Goal: Information Seeking & Learning: Learn about a topic

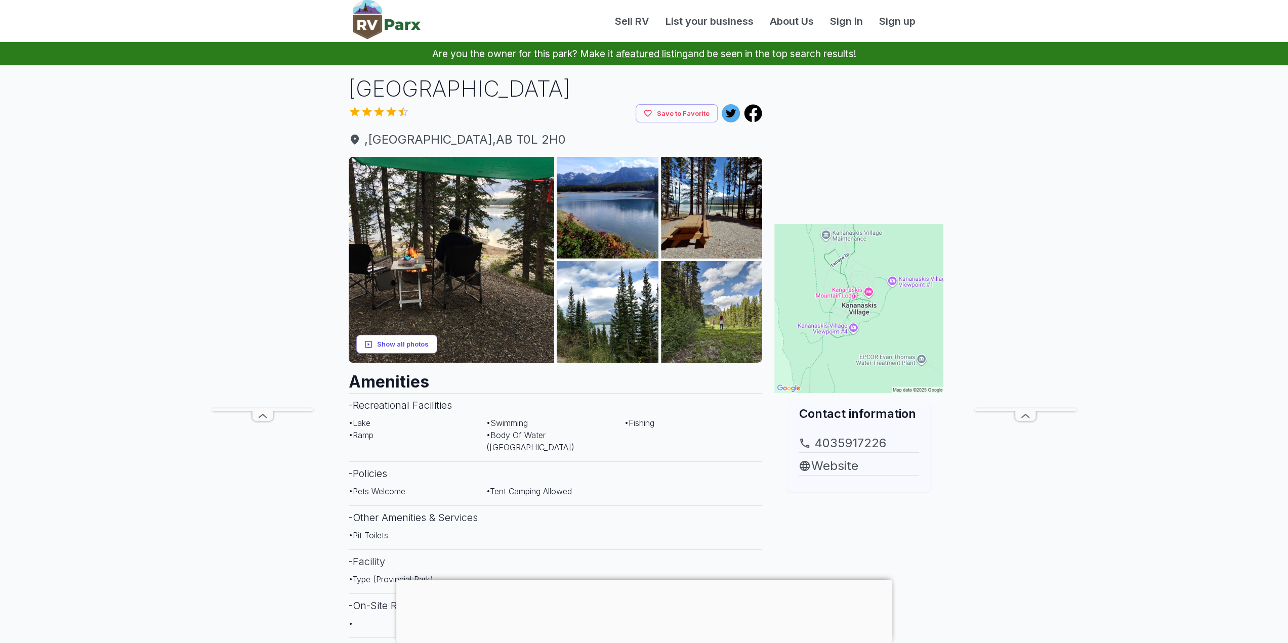
click at [402, 343] on button "Show all photos" at bounding box center [396, 344] width 81 height 19
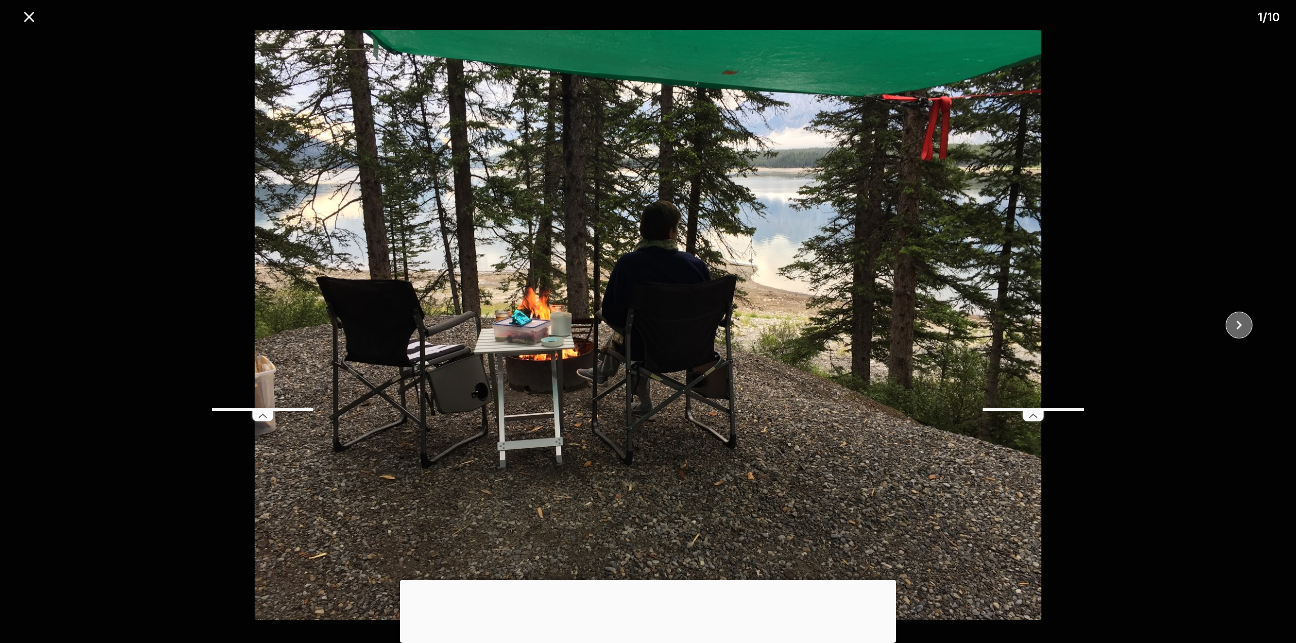
click at [1245, 329] on icon "close" at bounding box center [1239, 325] width 18 height 18
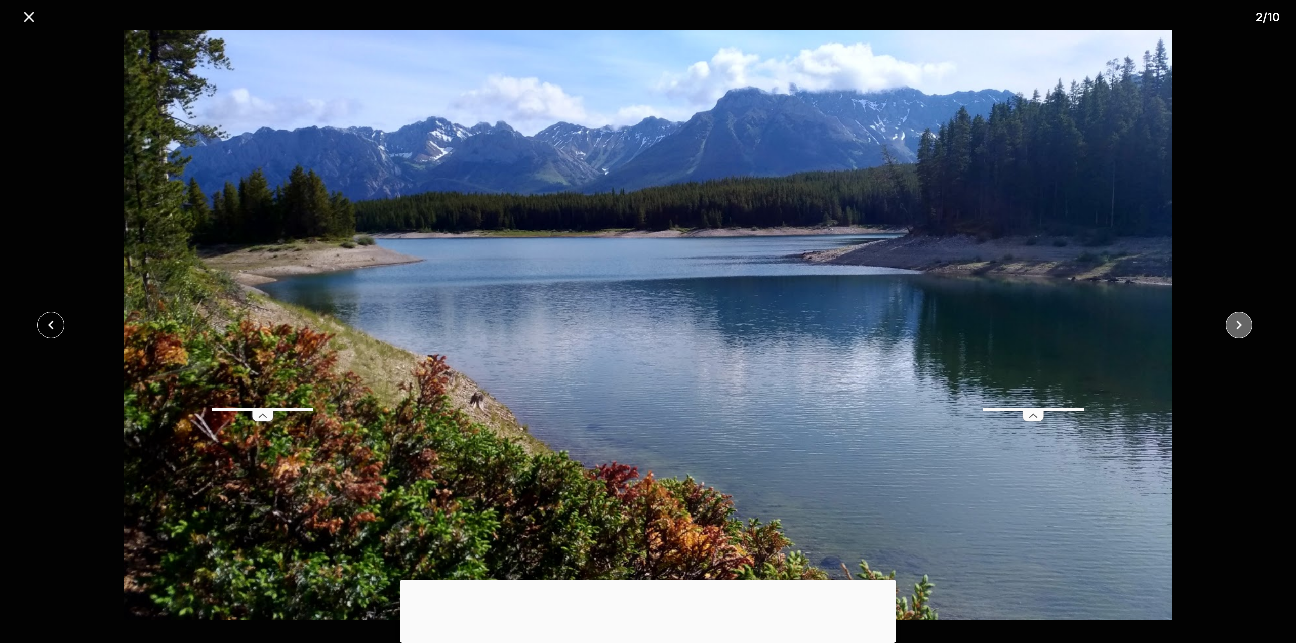
click at [1245, 329] on icon "close" at bounding box center [1239, 325] width 18 height 18
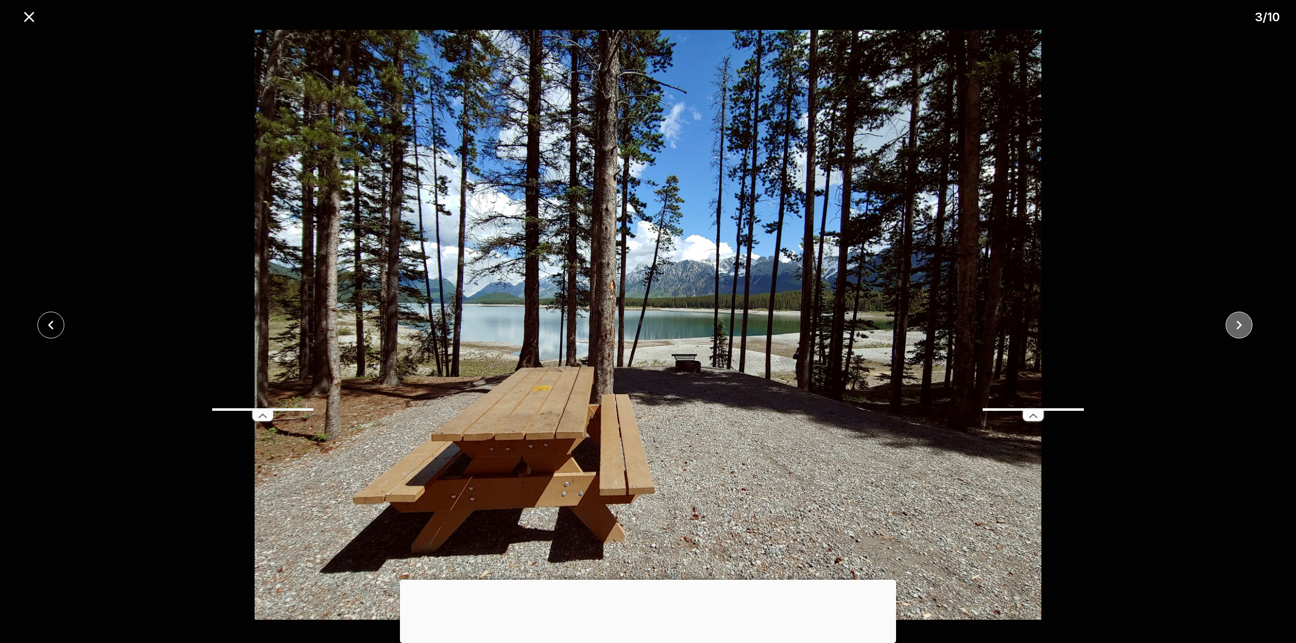
click at [1245, 329] on icon "close" at bounding box center [1239, 325] width 18 height 18
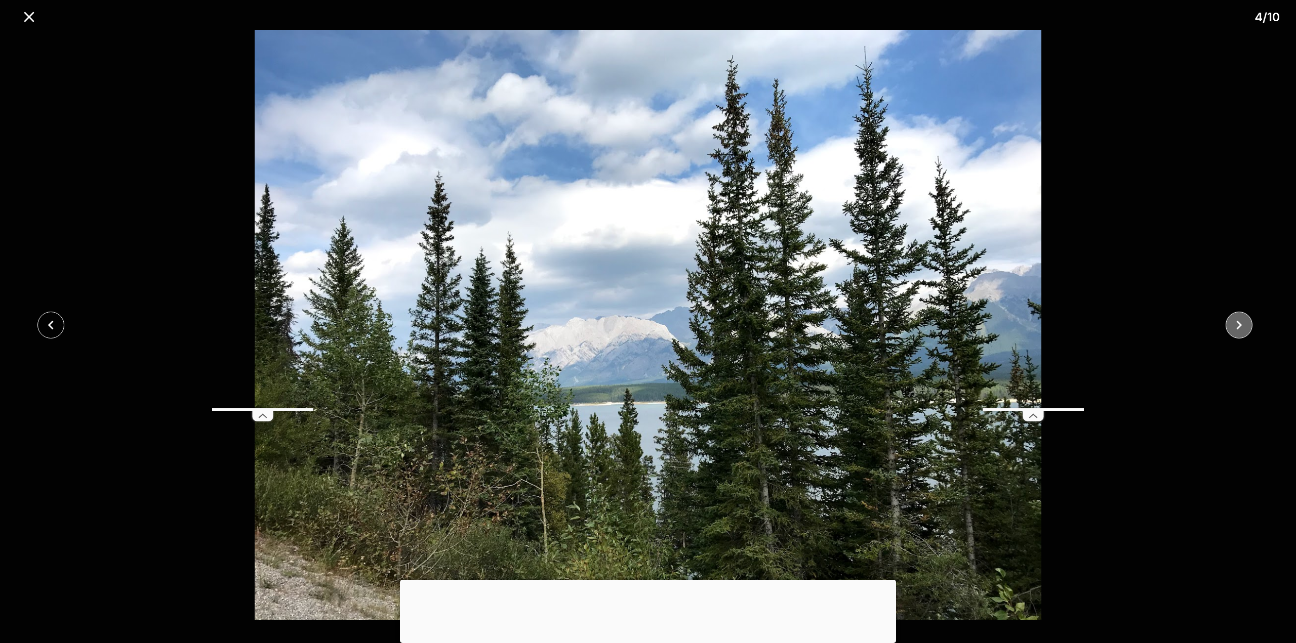
click at [1245, 329] on icon "close" at bounding box center [1239, 325] width 18 height 18
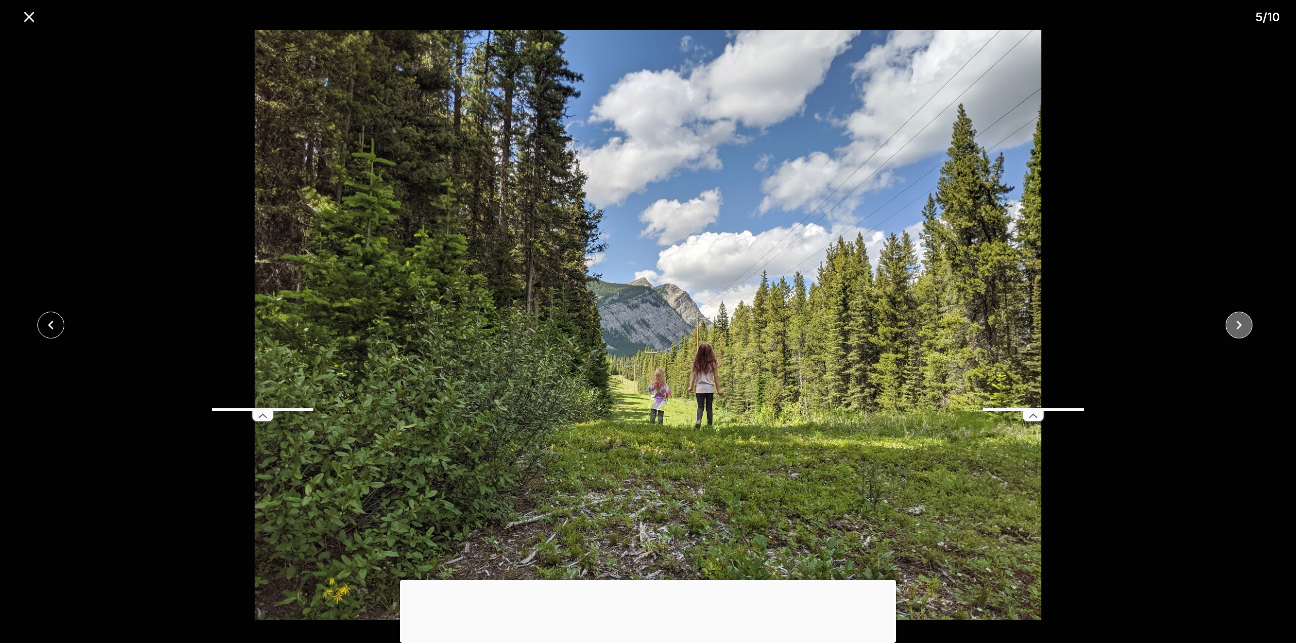
click at [1245, 329] on icon "close" at bounding box center [1239, 325] width 18 height 18
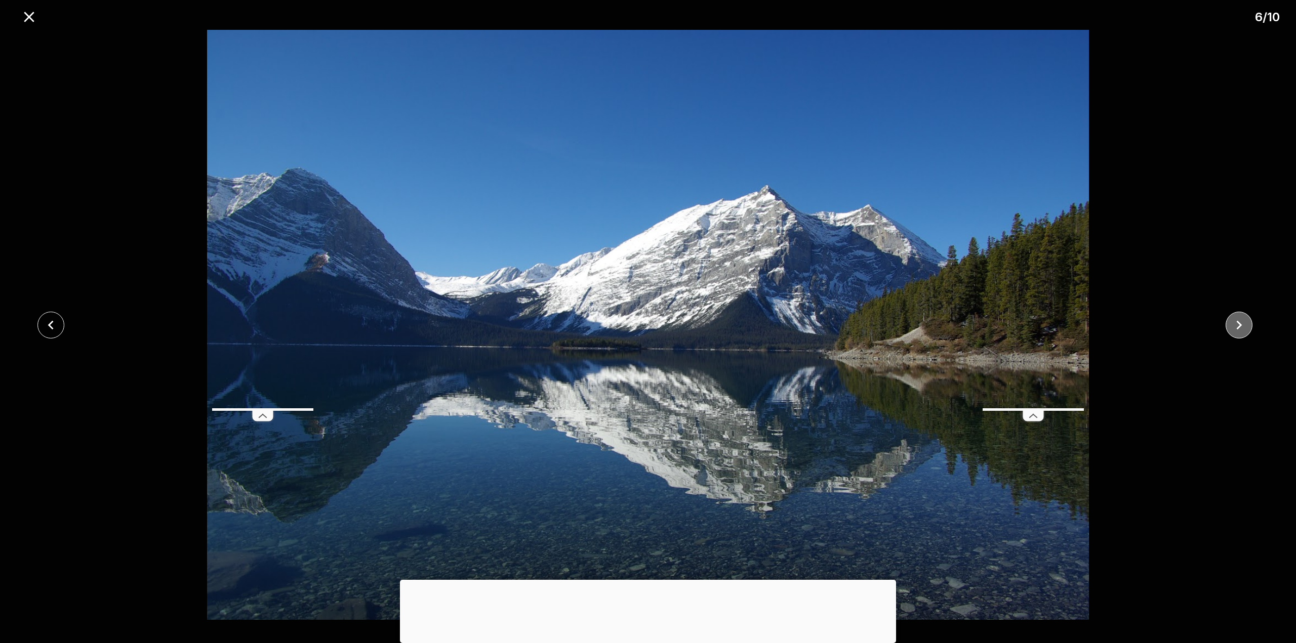
click at [1245, 329] on icon "close" at bounding box center [1239, 325] width 18 height 18
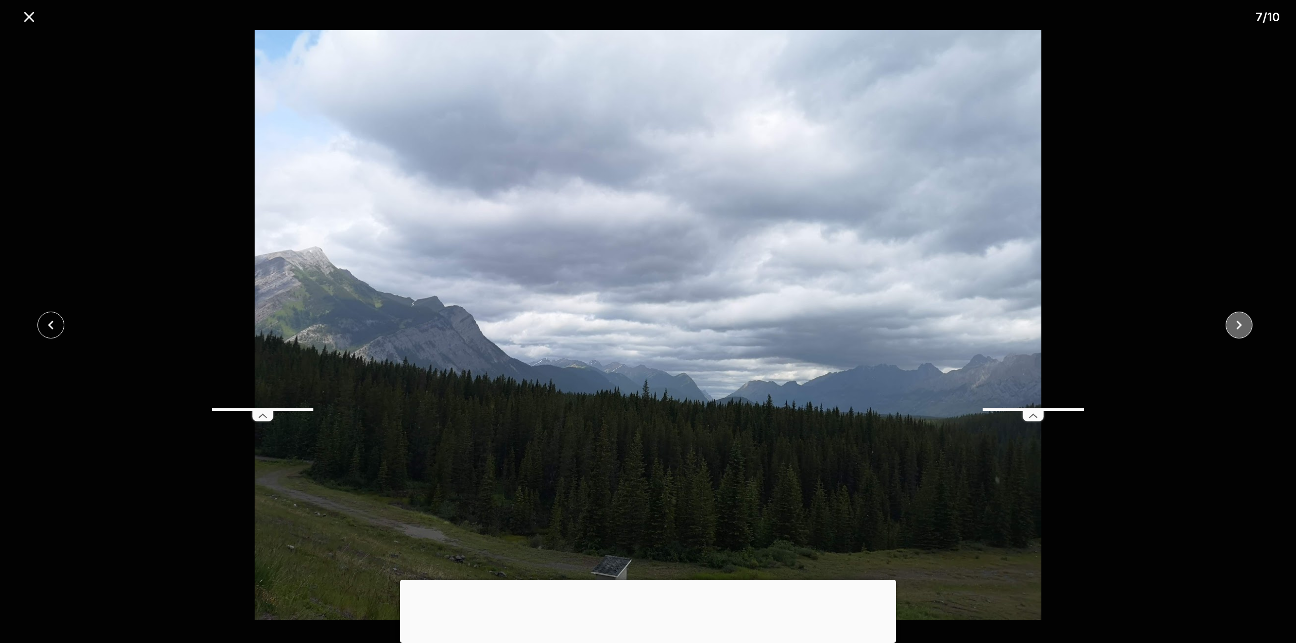
click at [1245, 329] on icon "close" at bounding box center [1239, 325] width 18 height 18
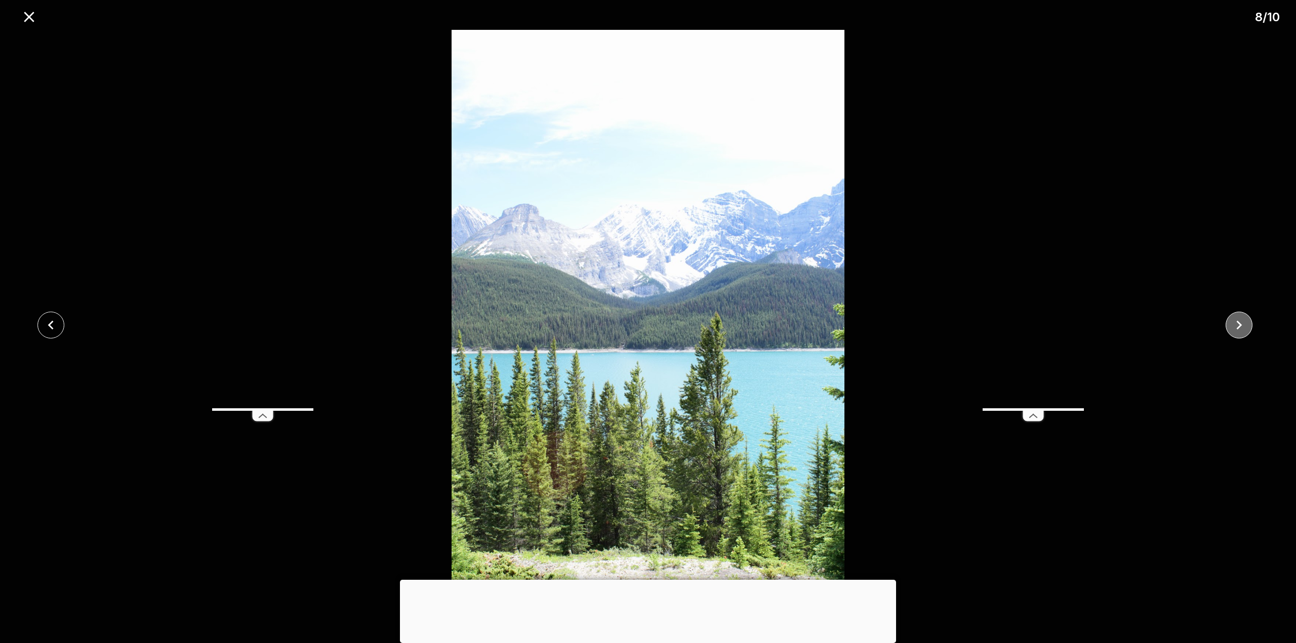
click at [1245, 329] on icon "close" at bounding box center [1239, 325] width 18 height 18
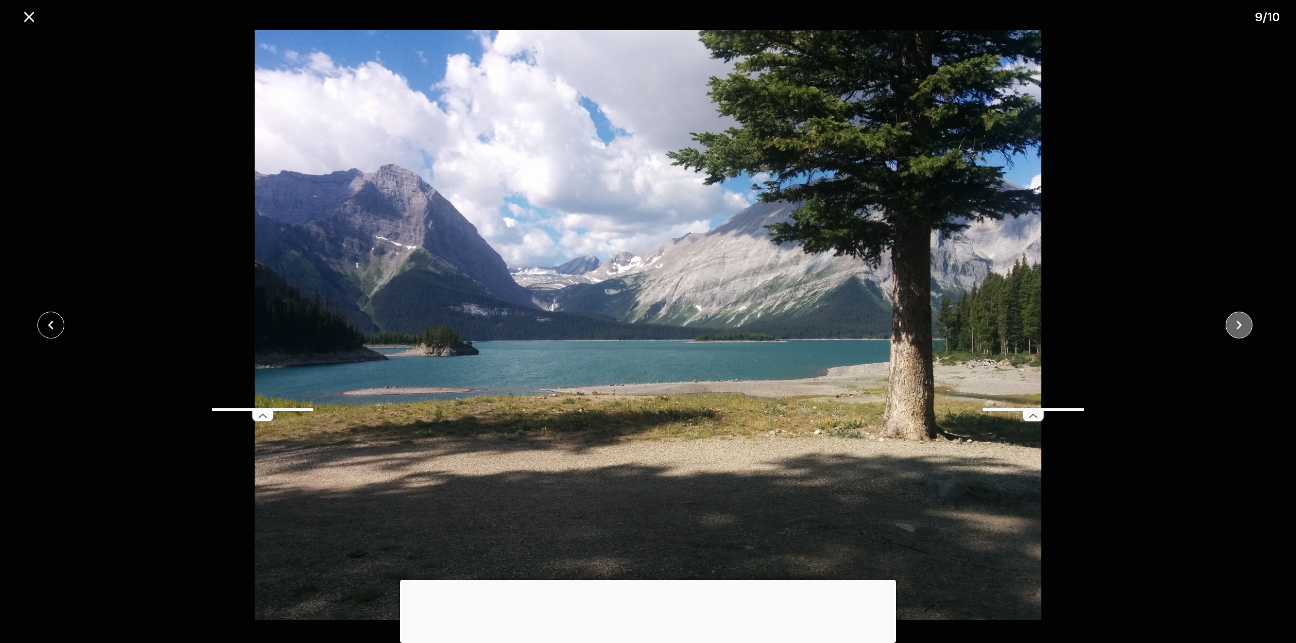
click at [1245, 329] on icon "close" at bounding box center [1239, 325] width 18 height 18
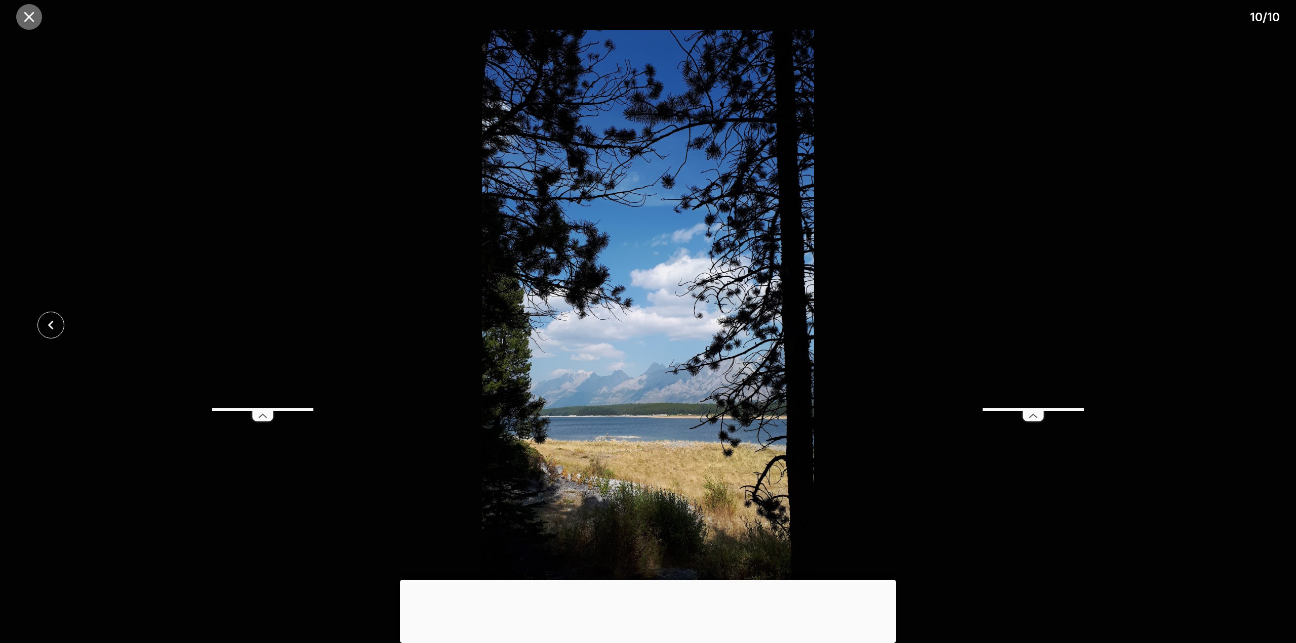
click at [31, 16] on icon "close" at bounding box center [29, 17] width 18 height 18
